Goal: Task Accomplishment & Management: Use online tool/utility

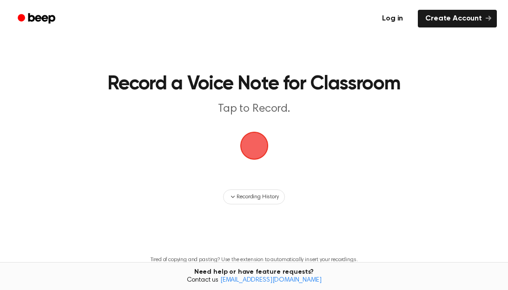
click at [402, 13] on link "Log in" at bounding box center [393, 18] width 40 height 21
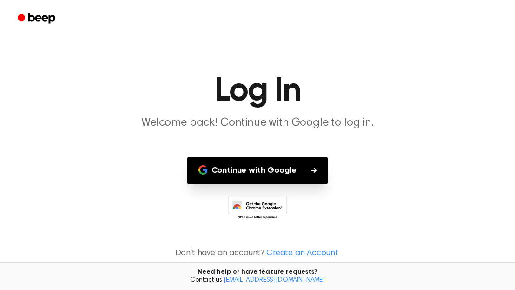
click at [289, 169] on button "Continue with Google" at bounding box center [257, 170] width 141 height 27
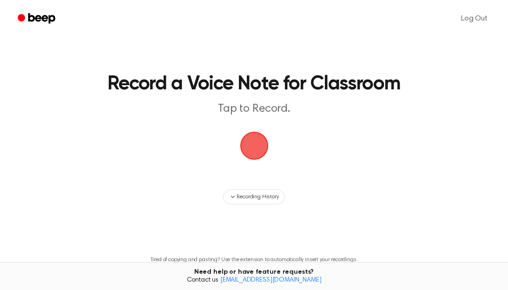
click at [249, 140] on span "button" at bounding box center [254, 145] width 26 height 26
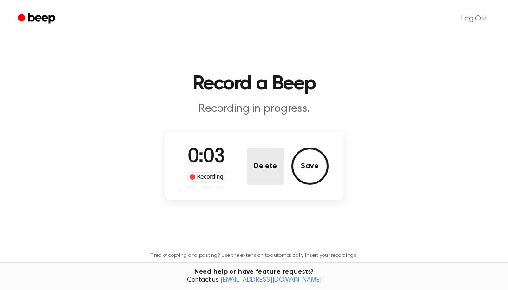
click at [273, 168] on button "Delete" at bounding box center [265, 165] width 37 height 37
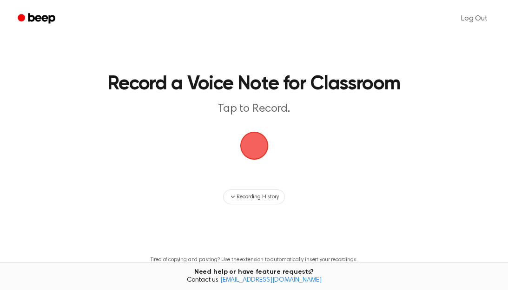
click at [262, 151] on span "button" at bounding box center [254, 145] width 26 height 26
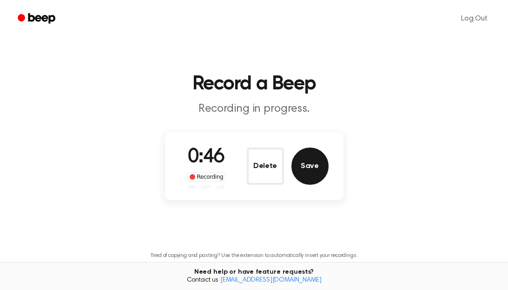
click at [312, 169] on button "Save" at bounding box center [309, 165] width 37 height 37
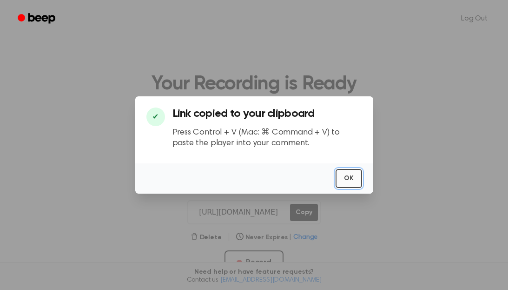
click at [354, 175] on button "OK" at bounding box center [349, 178] width 26 height 19
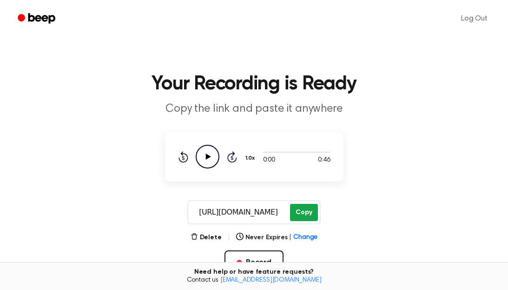
click at [308, 210] on button "Copy" at bounding box center [303, 212] width 27 height 17
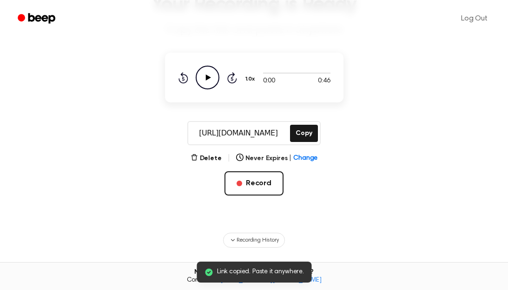
scroll to position [186, 0]
